Goal: Task Accomplishment & Management: Manage account settings

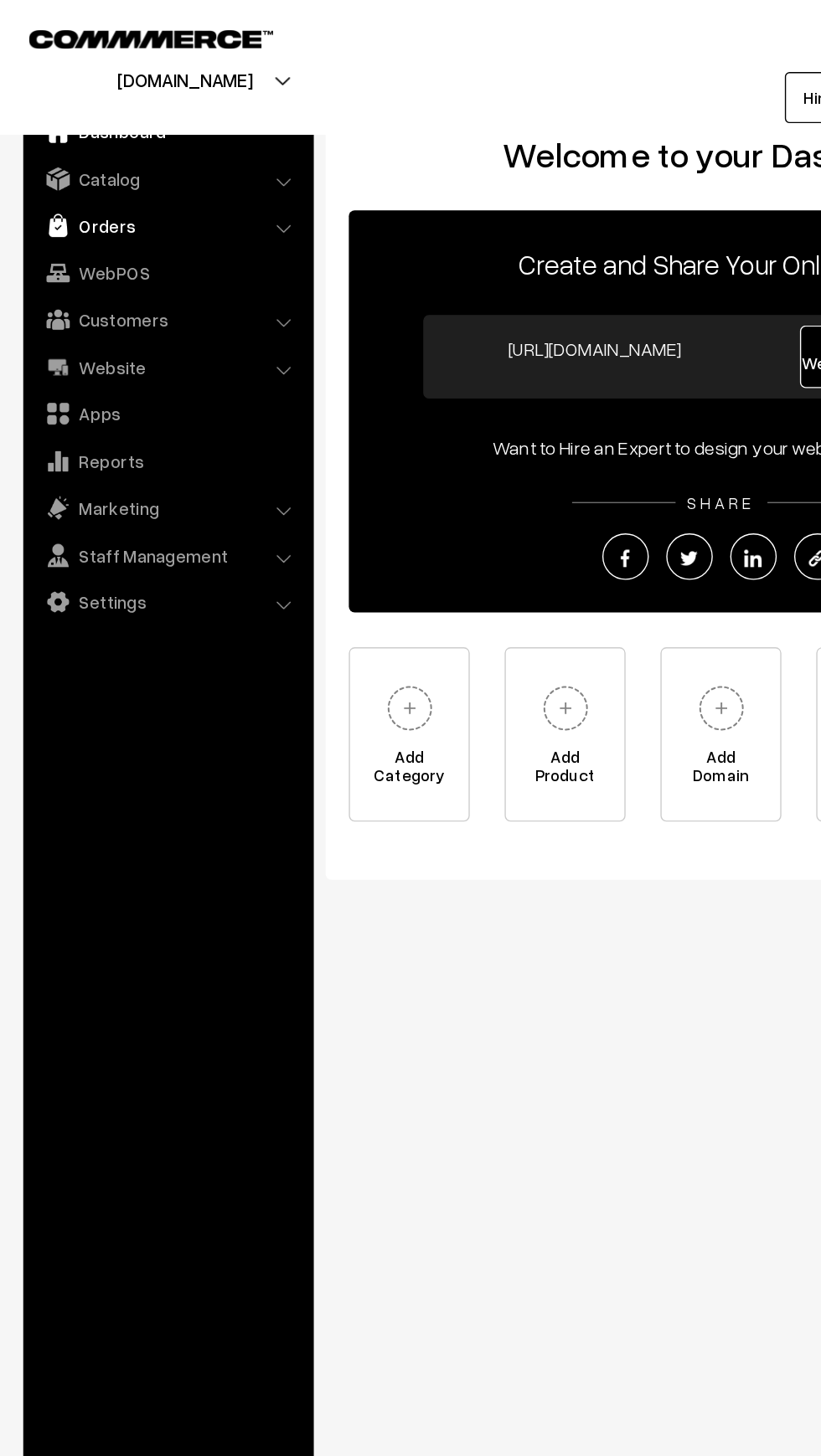
click at [57, 162] on link "Orders" at bounding box center [120, 163] width 199 height 30
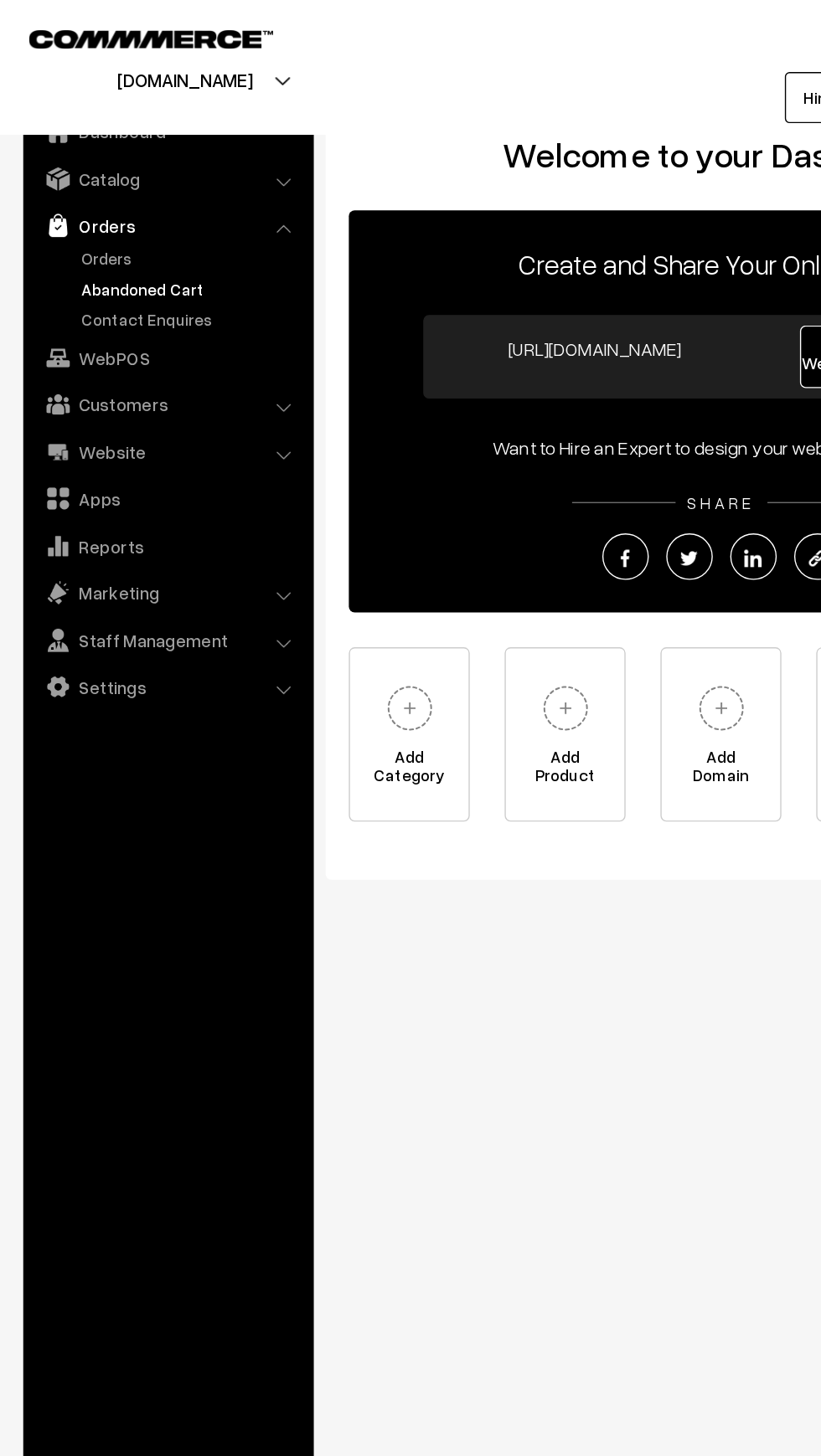
click at [73, 212] on link "Abandoned Cart" at bounding box center [137, 208] width 166 height 18
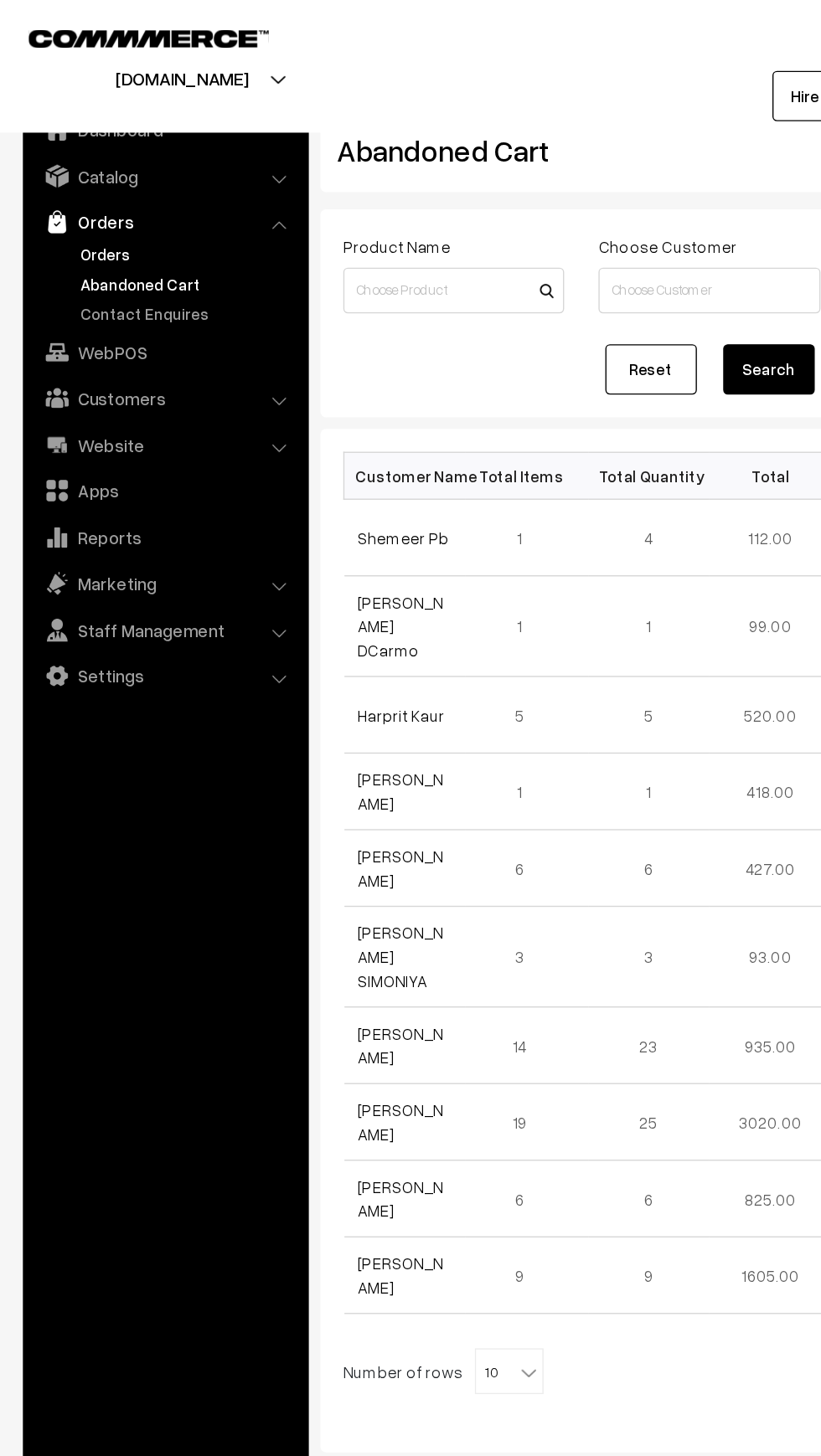
click at [65, 181] on link "Orders" at bounding box center [137, 186] width 166 height 18
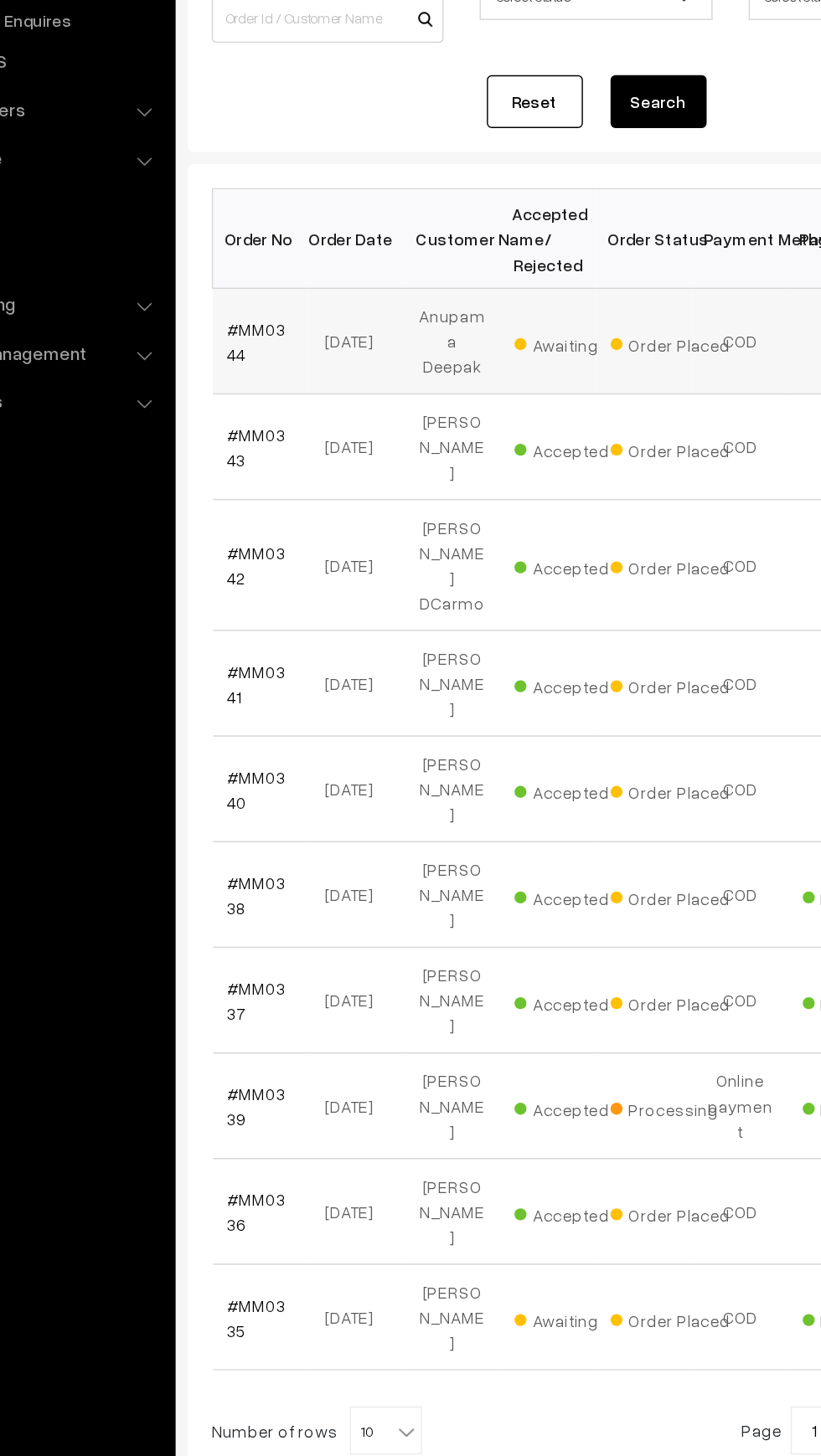
click at [289, 461] on td "#MM0344" at bounding box center [286, 454] width 67 height 74
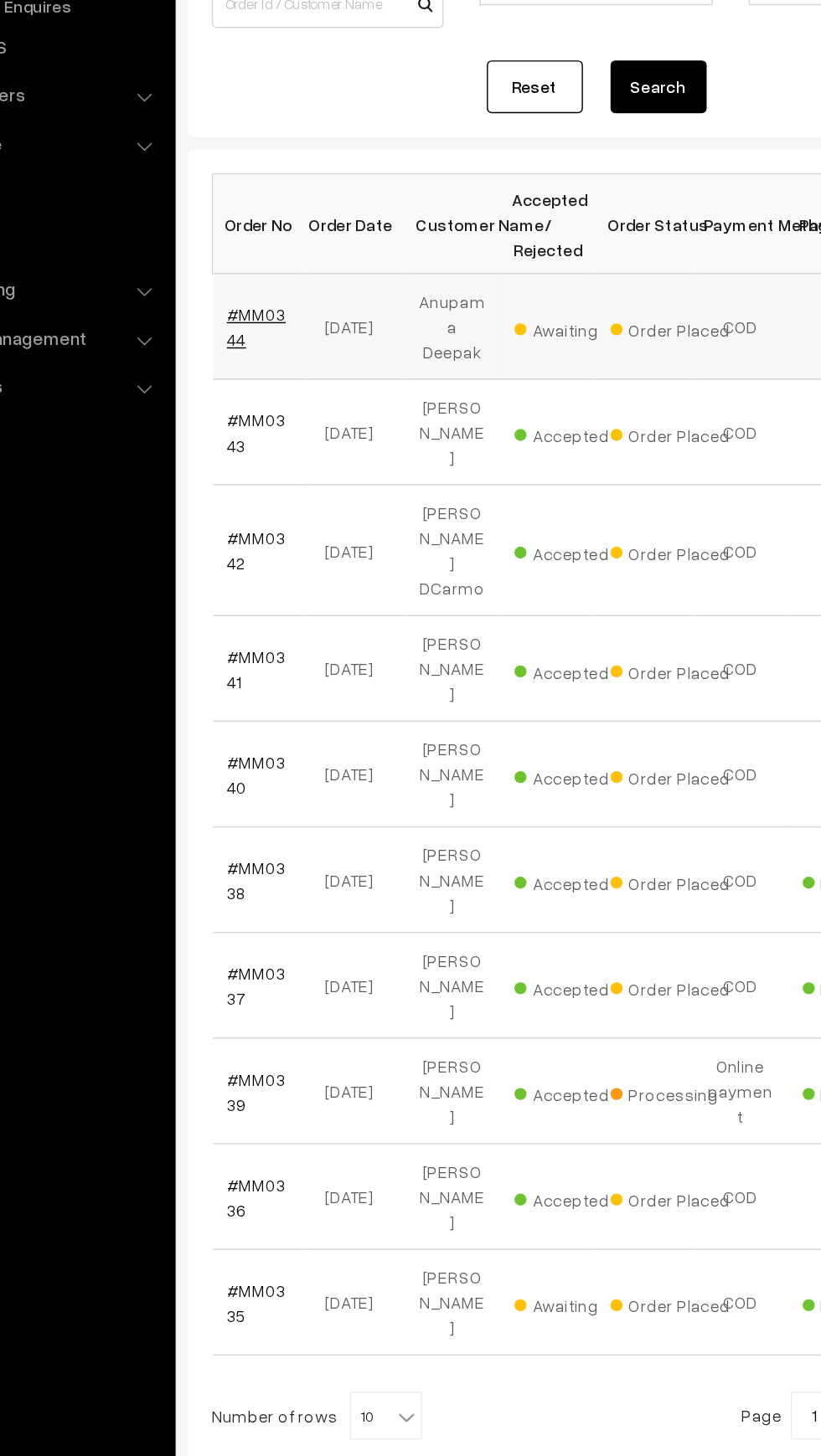
click at [280, 438] on link "#MM0344" at bounding box center [282, 454] width 41 height 32
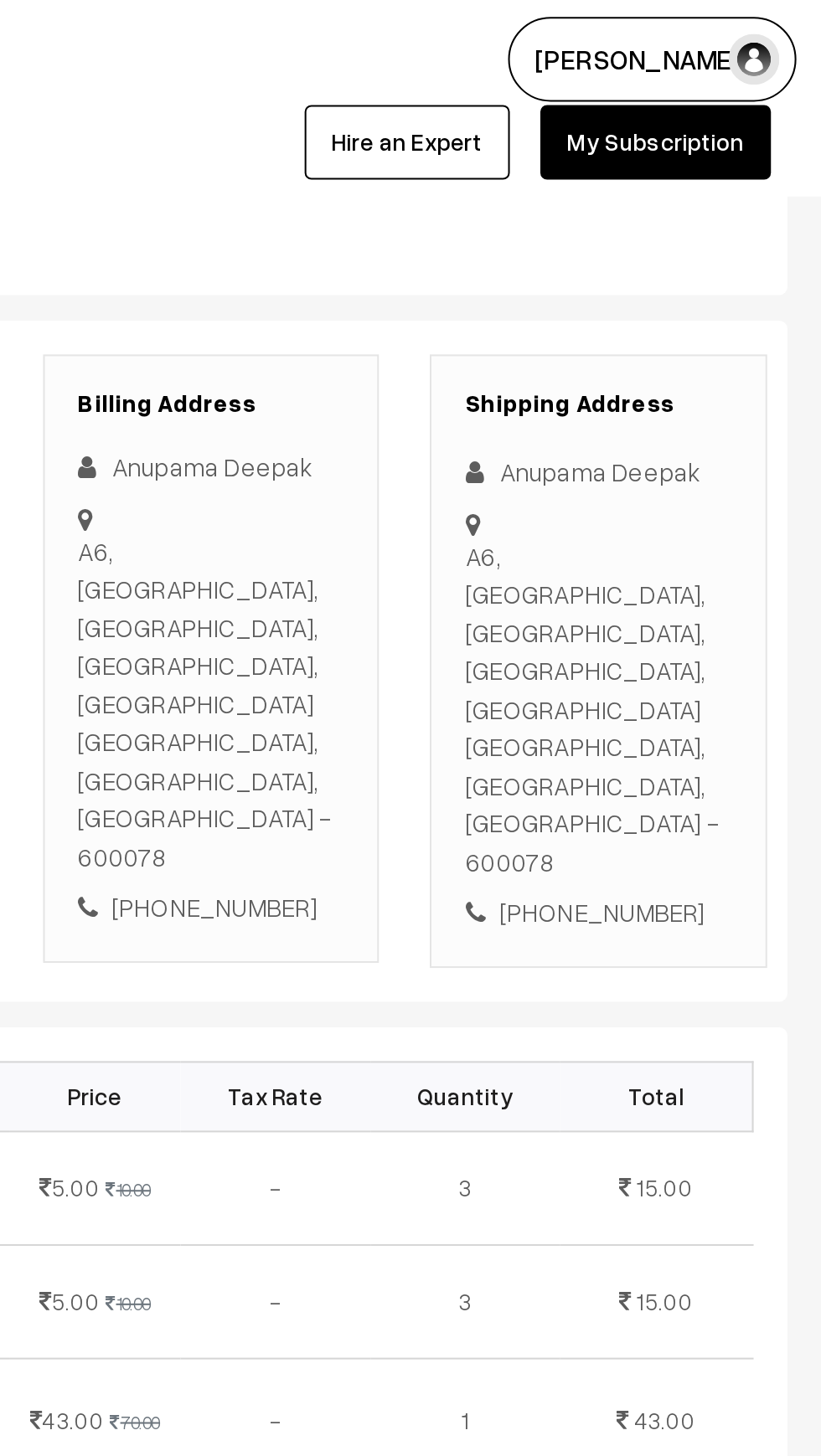
scroll to position [148, 0]
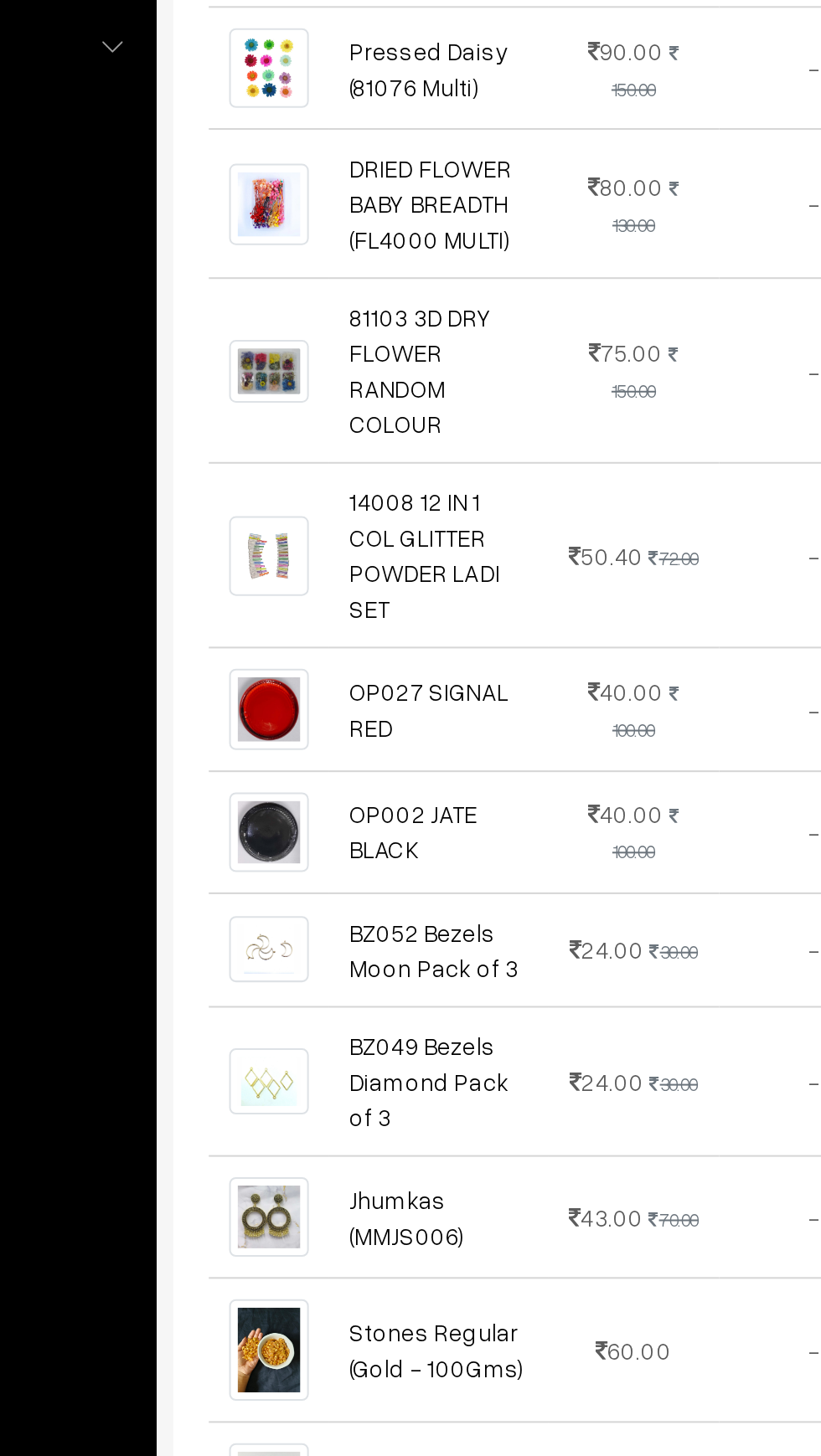
scroll to position [406, 0]
